Goal: Task Accomplishment & Management: Manage account settings

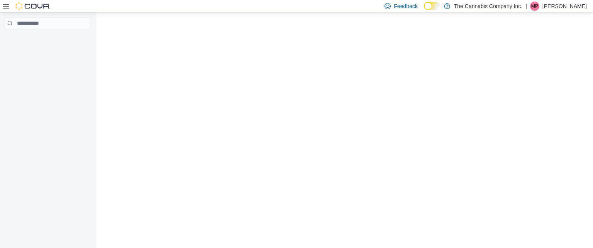
click at [49, 89] on div at bounding box center [48, 131] width 96 height 238
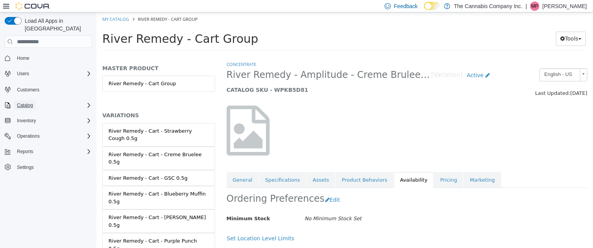
click at [26, 102] on span "Catalog" at bounding box center [25, 105] width 16 height 6
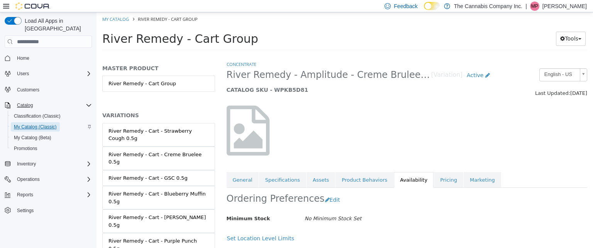
click at [33, 124] on span "My Catalog (Classic)" at bounding box center [35, 127] width 43 height 6
click at [207, 233] on link "River Remedy - Cart - Purple Punch 0.5g" at bounding box center [158, 245] width 113 height 24
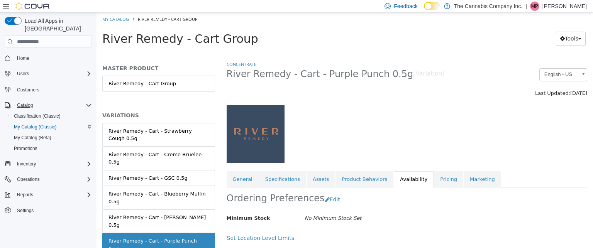
click at [211, 224] on div "MASTER PRODUCT River Remedy - Cart Group VARIATIONS River Remedy - Cart - Straw…" at bounding box center [158, 154] width 124 height 187
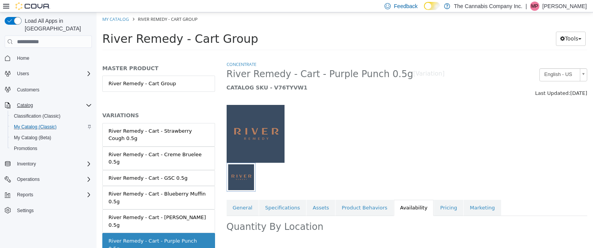
click at [211, 224] on div "MASTER PRODUCT River Remedy - Cart Group VARIATIONS River Remedy - Cart - Straw…" at bounding box center [158, 154] width 124 height 187
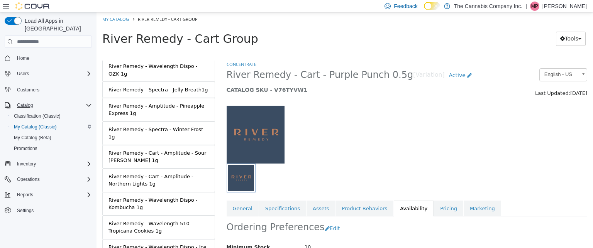
scroll to position [1322, 0]
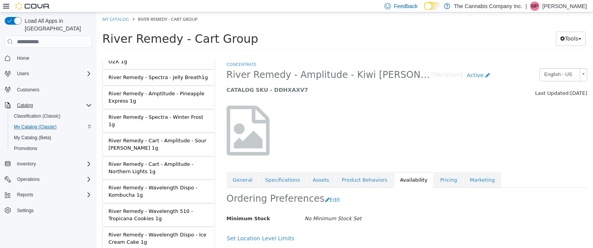
click at [413, 209] on div "Ordering Preferences Edit" at bounding box center [376, 200] width 301 height 24
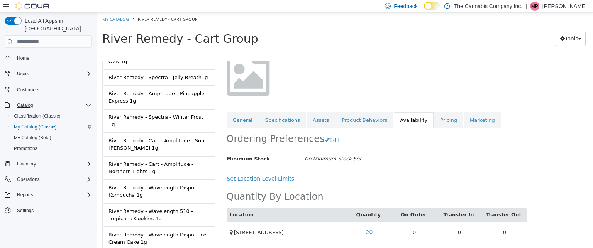
scroll to position [62, 0]
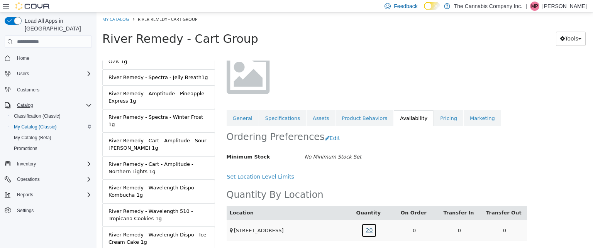
click at [369, 228] on link "20" at bounding box center [368, 230] width 15 height 14
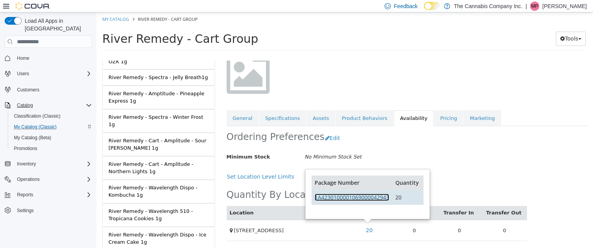
click at [366, 198] on link "1A4230100001069000042943" at bounding box center [351, 197] width 74 height 7
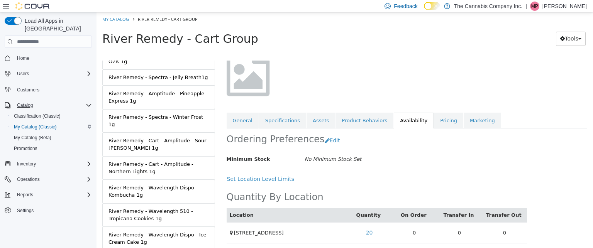
scroll to position [62, 0]
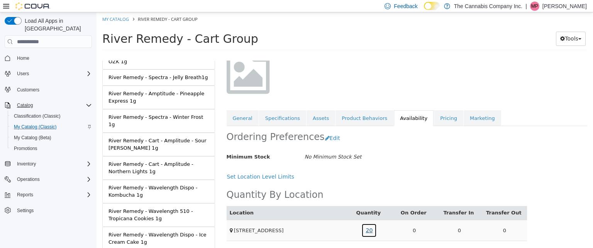
click at [366, 232] on link "20" at bounding box center [368, 230] width 15 height 14
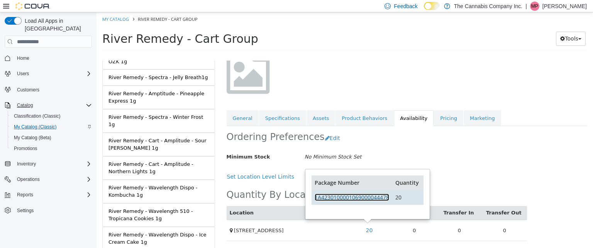
click at [347, 197] on link "1A4230100001069000044478" at bounding box center [351, 197] width 74 height 7
click at [338, 196] on link "1A4230100001069000044478" at bounding box center [351, 197] width 74 height 7
click at [350, 195] on link "1A4230100001069000044478" at bounding box center [351, 197] width 74 height 7
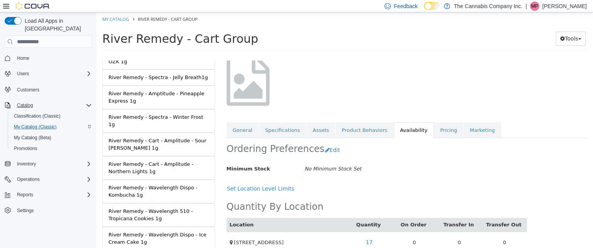
scroll to position [62, 0]
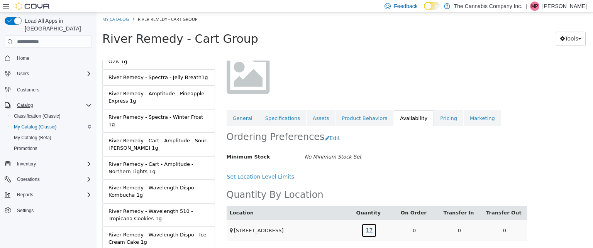
click at [367, 231] on link "17" at bounding box center [368, 230] width 15 height 14
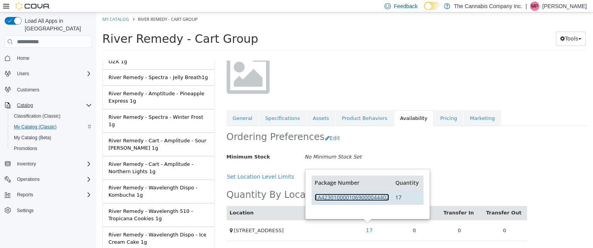
click at [356, 196] on link "1A4230100001069000044402" at bounding box center [351, 197] width 74 height 7
drag, startPoint x: 172, startPoint y: 209, endPoint x: 130, endPoint y: 216, distance: 43.4
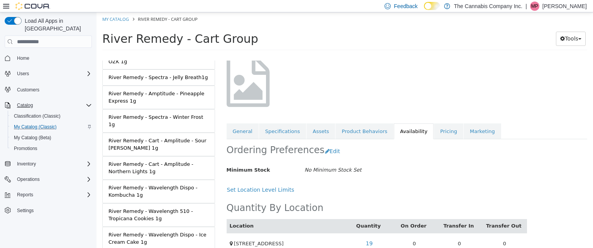
scroll to position [62, 0]
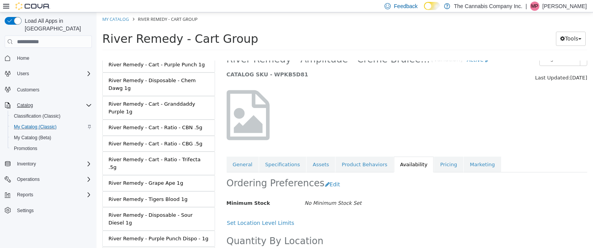
scroll to position [800, 0]
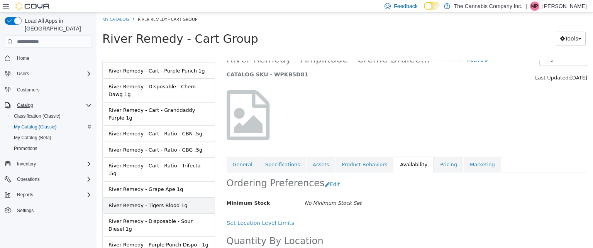
click at [168, 202] on div "River Remedy - Tigers Blood 1g" at bounding box center [147, 206] width 79 height 8
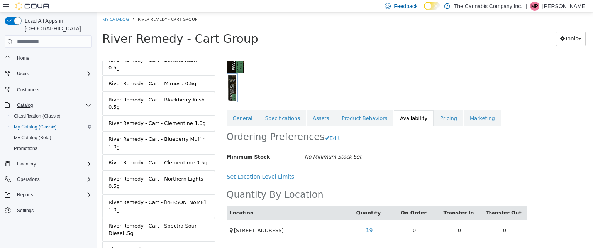
scroll to position [191, 0]
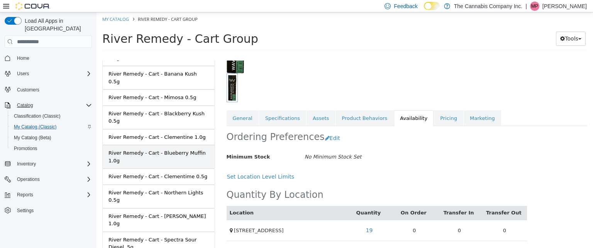
click at [162, 149] on div "River Remedy - Cart - Blueberry Muffin 1.0g" at bounding box center [158, 156] width 100 height 15
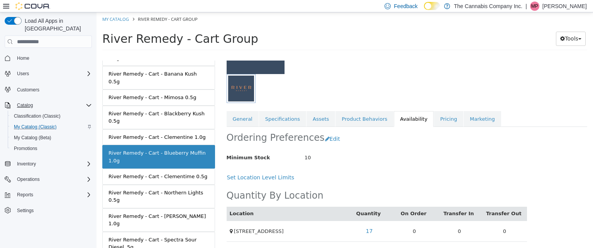
scroll to position [90, 0]
click at [113, 18] on link "My Catalog" at bounding box center [115, 19] width 27 height 6
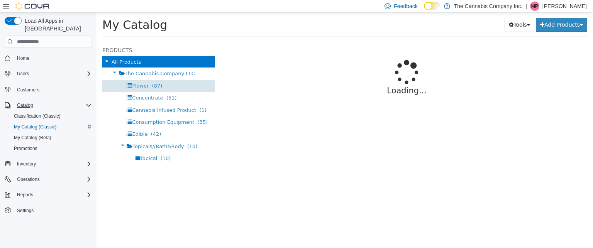
select select "**********"
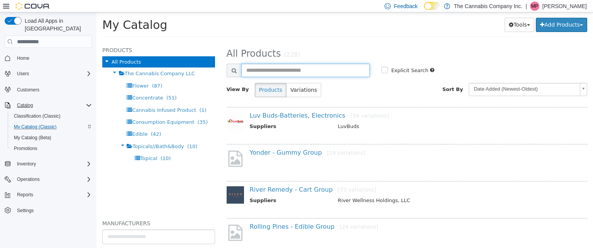
click at [264, 73] on input "text" at bounding box center [305, 71] width 129 height 14
type input "****"
select select "**********"
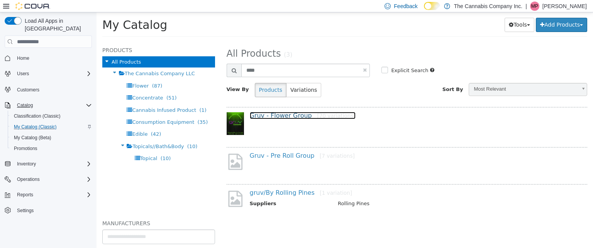
click at [267, 116] on link "Gruv - Flower Group [70 variations]" at bounding box center [303, 115] width 106 height 7
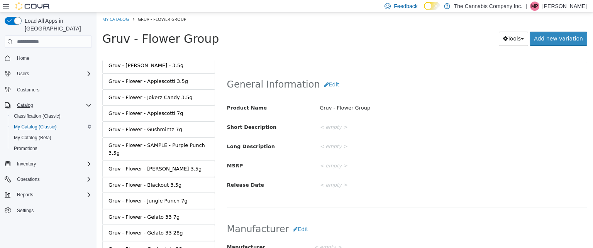
scroll to position [1042, 0]
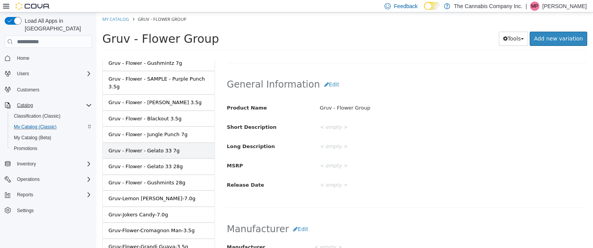
click at [148, 147] on div "Gruv - Flower - Gelato 33 7g" at bounding box center [143, 151] width 71 height 8
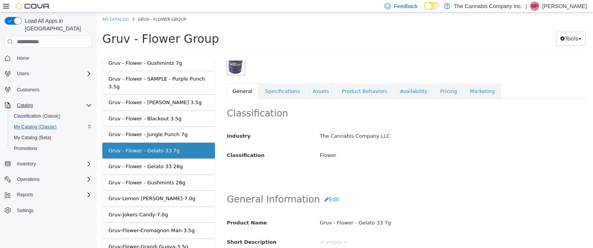
scroll to position [114, 0]
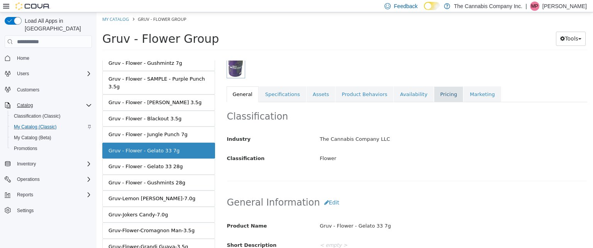
click at [434, 92] on link "Pricing" at bounding box center [448, 94] width 29 height 16
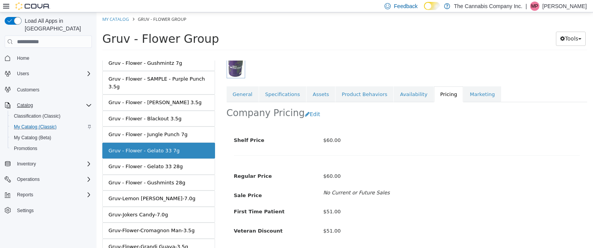
scroll to position [133, 0]
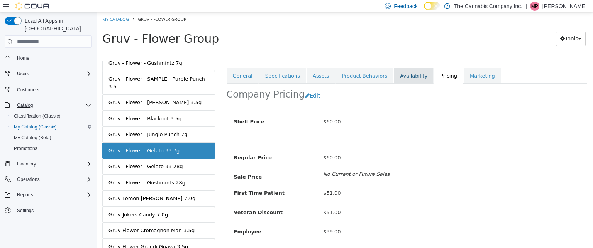
click at [393, 71] on link "Availability" at bounding box center [413, 76] width 40 height 16
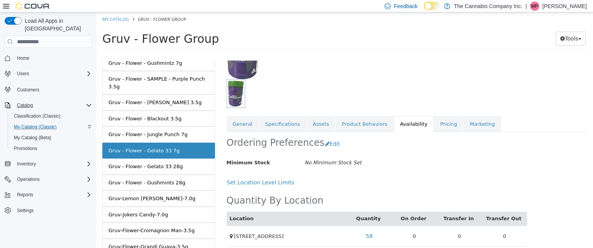
scroll to position [90, 0]
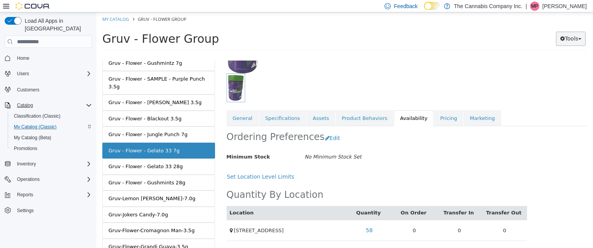
click at [578, 34] on button "Tools" at bounding box center [571, 39] width 30 height 14
click at [540, 62] on link "Print Labels" at bounding box center [554, 64] width 61 height 10
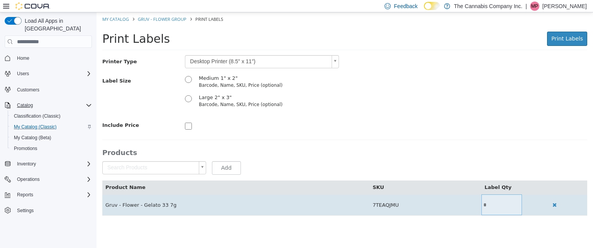
click at [487, 202] on input "*" at bounding box center [501, 205] width 41 height 6
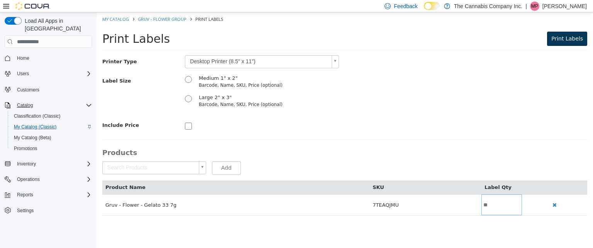
type input "**"
click at [567, 37] on span "Print Labels" at bounding box center [567, 38] width 32 height 6
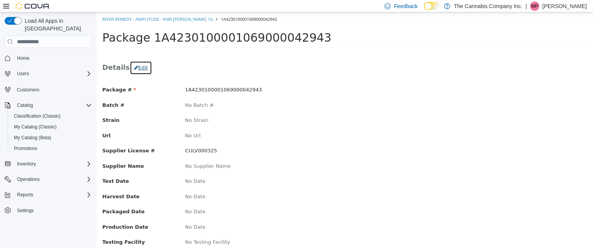
click at [140, 68] on button "Edit" at bounding box center [141, 68] width 22 height 14
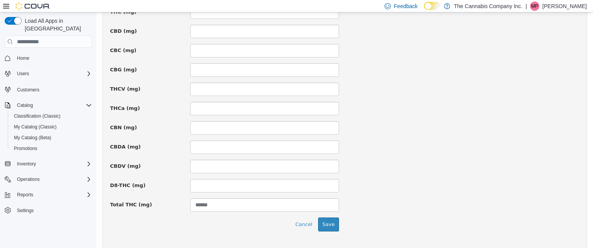
scroll to position [585, 0]
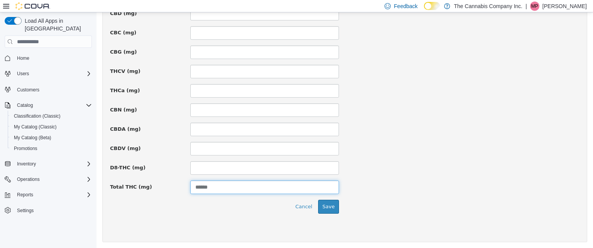
click at [213, 191] on input "******" at bounding box center [264, 188] width 149 height 14
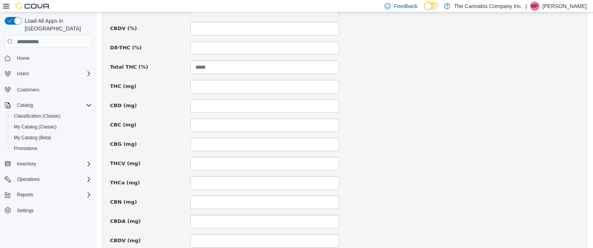
scroll to position [493, 0]
click at [198, 87] on input at bounding box center [264, 87] width 149 height 14
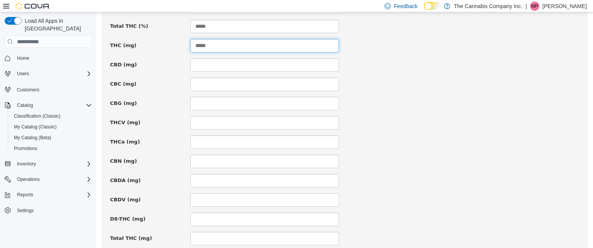
scroll to position [585, 0]
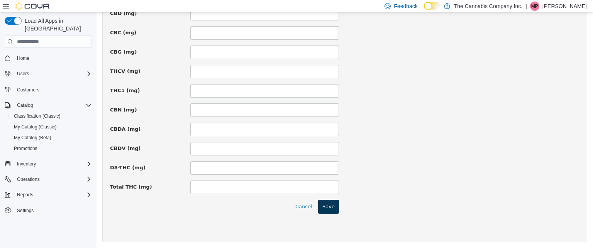
type input "*****"
click at [334, 205] on button "Save" at bounding box center [328, 207] width 21 height 14
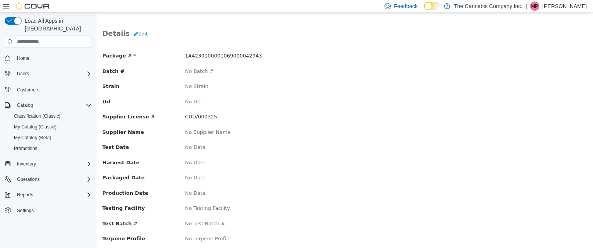
scroll to position [34, 0]
click at [135, 34] on button "Edit" at bounding box center [141, 34] width 22 height 14
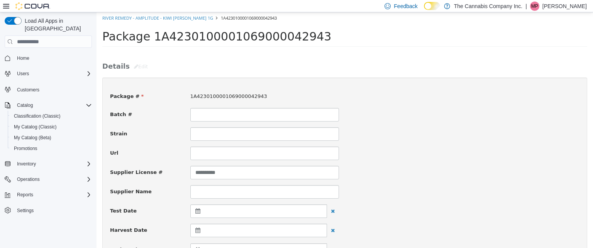
scroll to position [0, 0]
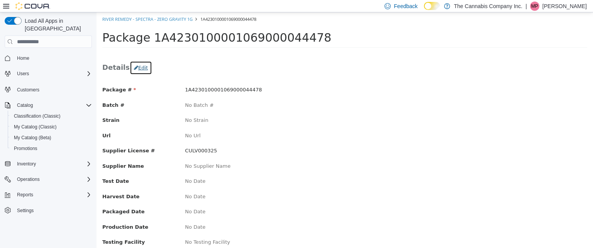
click at [142, 70] on button "Edit" at bounding box center [141, 68] width 22 height 14
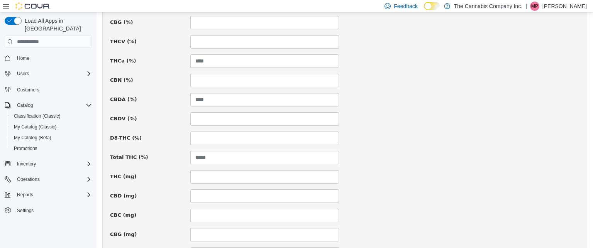
scroll to position [444, 0]
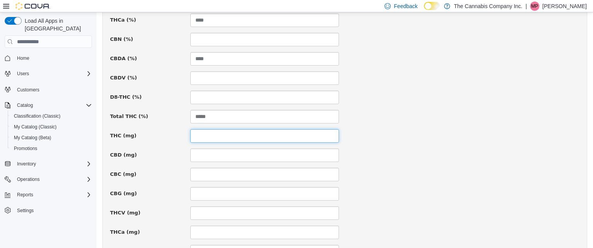
click at [196, 137] on input at bounding box center [264, 136] width 149 height 14
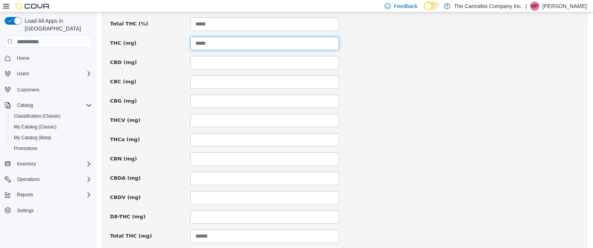
scroll to position [585, 0]
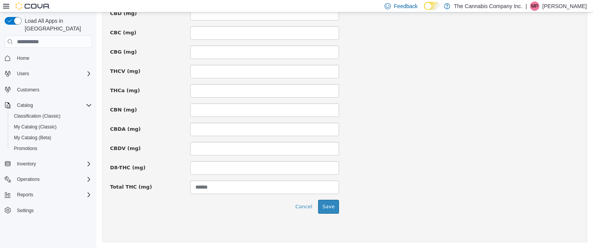
type input "*****"
click at [232, 189] on input "******" at bounding box center [264, 188] width 149 height 14
click at [321, 207] on button "Save" at bounding box center [328, 207] width 21 height 14
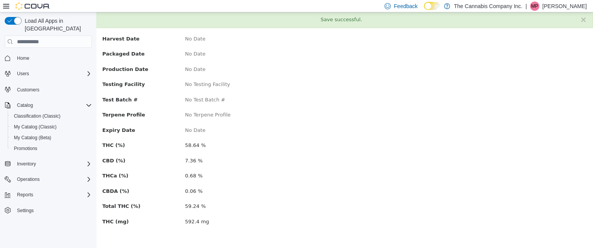
scroll to position [0, 0]
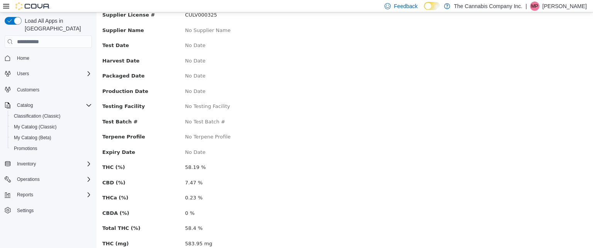
scroll to position [157, 0]
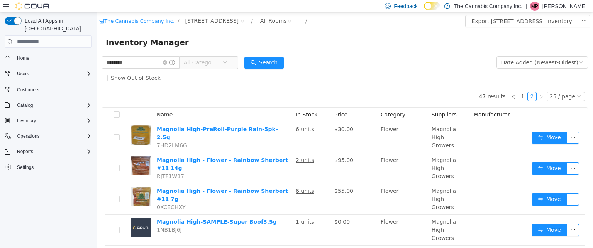
scroll to position [473, 0]
